Goal: Find specific fact: Find specific fact

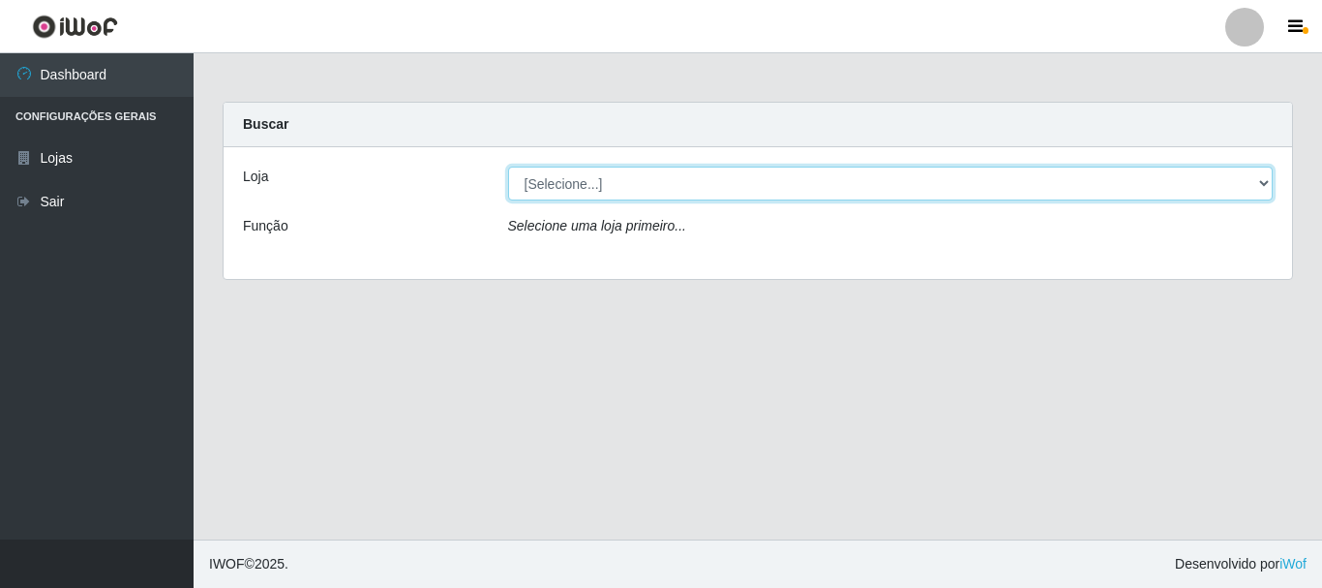
click at [1262, 178] on select "[Selecione...] [GEOGRAPHIC_DATA] [GEOGRAPHIC_DATA]" at bounding box center [891, 183] width 766 height 34
select select "64"
click at [508, 166] on select "[Selecione...] [GEOGRAPHIC_DATA] [GEOGRAPHIC_DATA]" at bounding box center [891, 183] width 766 height 34
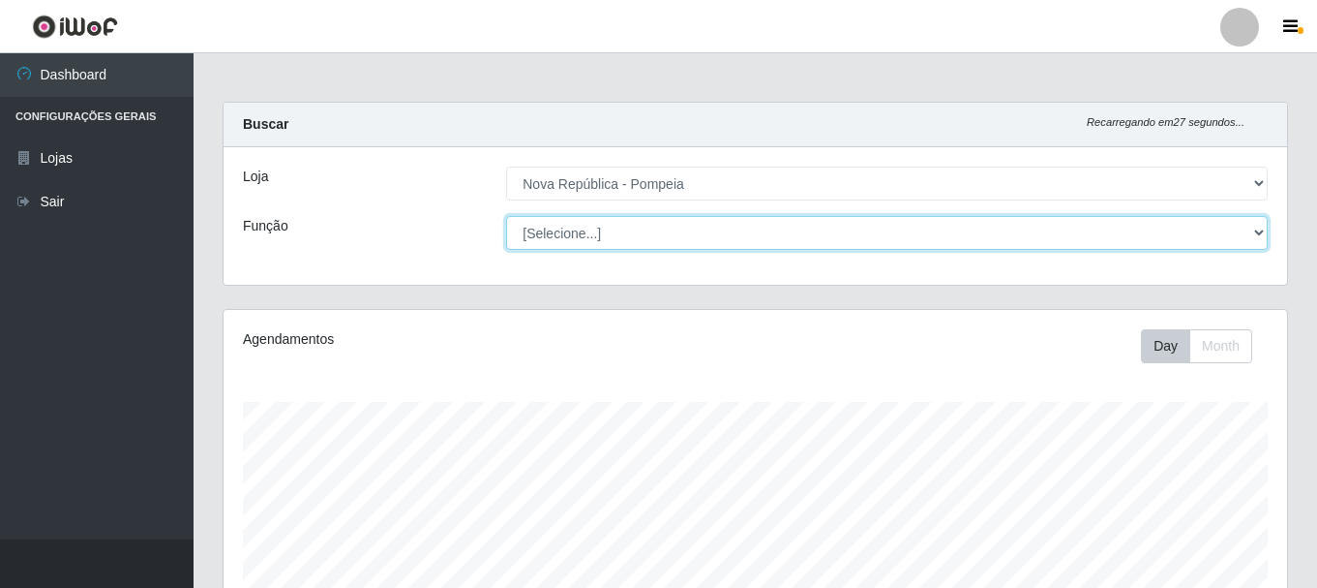
click at [1264, 232] on select "[Selecione...] Balconista Operador de Caixa Recepcionista Repositor" at bounding box center [887, 233] width 762 height 34
select select "22"
click at [506, 216] on select "[Selecione...] Balconista Operador de Caixa Recepcionista Repositor" at bounding box center [887, 233] width 762 height 34
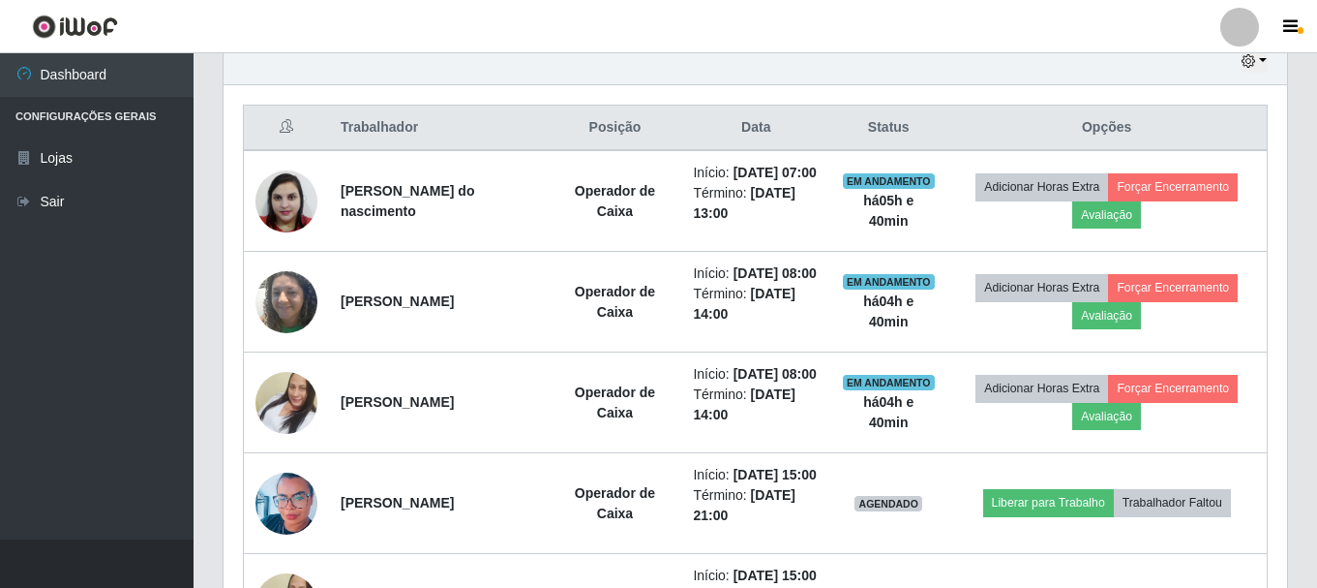
scroll to position [668, 0]
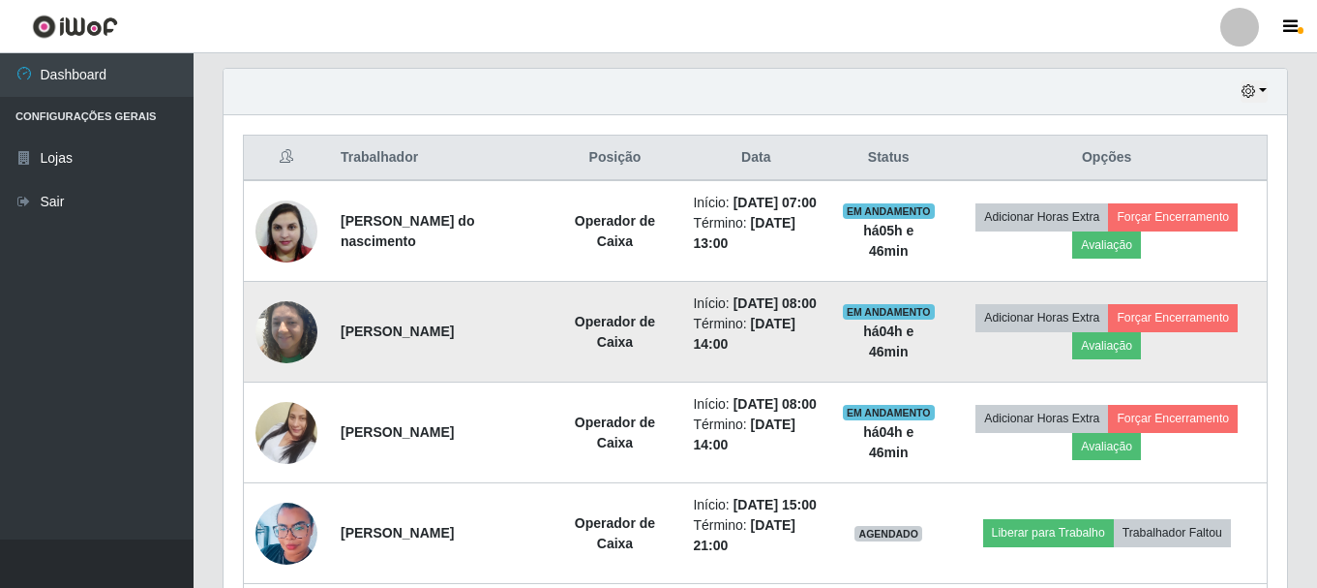
drag, startPoint x: 336, startPoint y: 362, endPoint x: 440, endPoint y: 369, distance: 104.8
click at [440, 369] on td "[PERSON_NAME]" at bounding box center [438, 332] width 219 height 101
drag, startPoint x: 472, startPoint y: 369, endPoint x: 485, endPoint y: 367, distance: 12.7
click at [454, 339] on strong "[PERSON_NAME]" at bounding box center [397, 330] width 113 height 15
drag, startPoint x: 331, startPoint y: 363, endPoint x: 512, endPoint y: 379, distance: 181.7
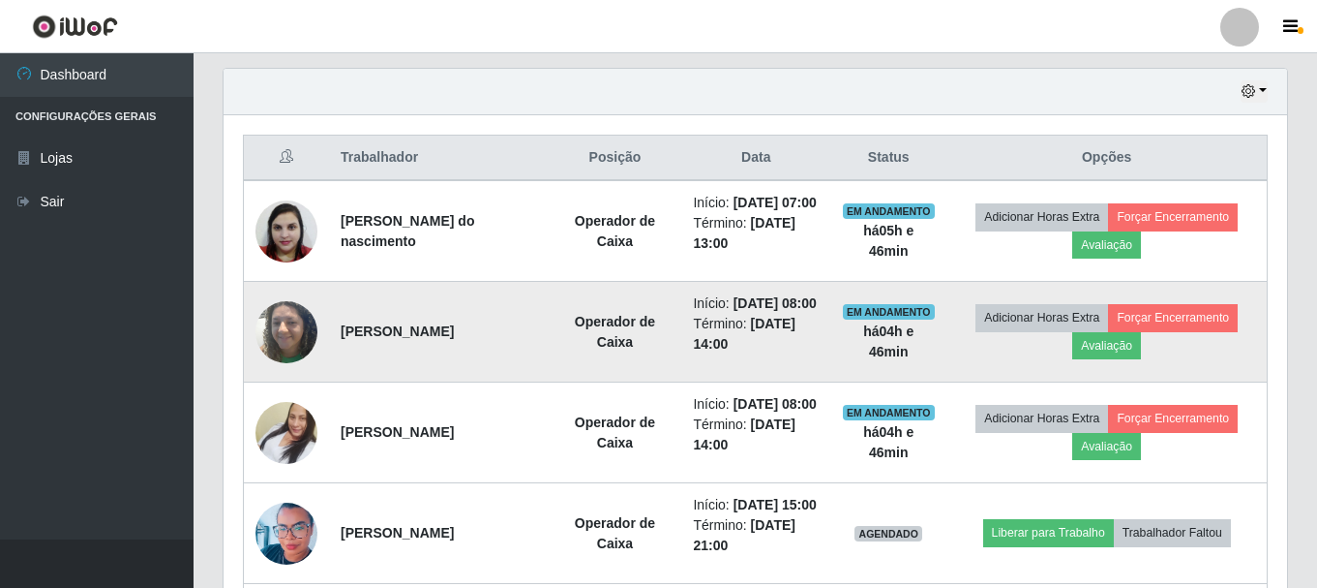
click at [512, 379] on td "[PERSON_NAME]" at bounding box center [438, 332] width 219 height 101
copy strong "[PERSON_NAME]"
